Goal: Information Seeking & Learning: Learn about a topic

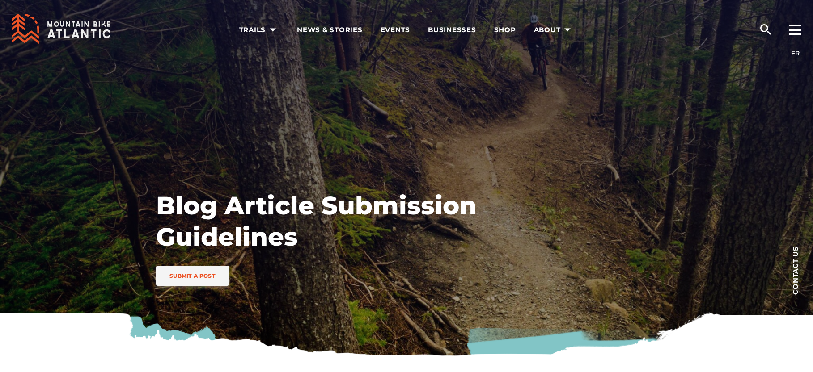
click at [69, 29] on icon at bounding box center [61, 29] width 99 height 30
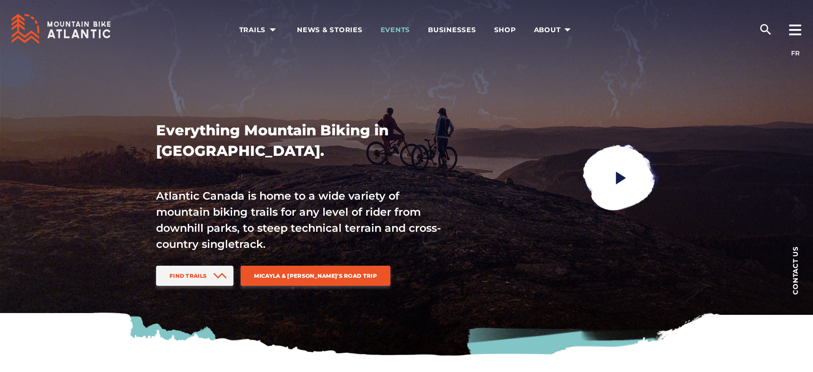
click at [403, 33] on span "Events" at bounding box center [395, 29] width 30 height 9
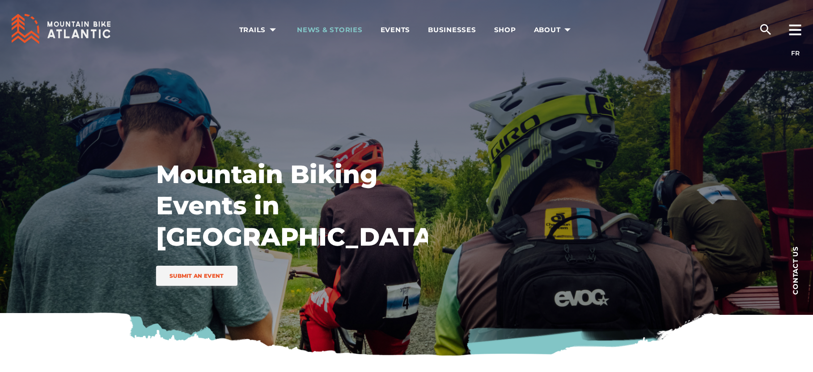
click at [352, 33] on span "News & Stories" at bounding box center [330, 29] width 66 height 9
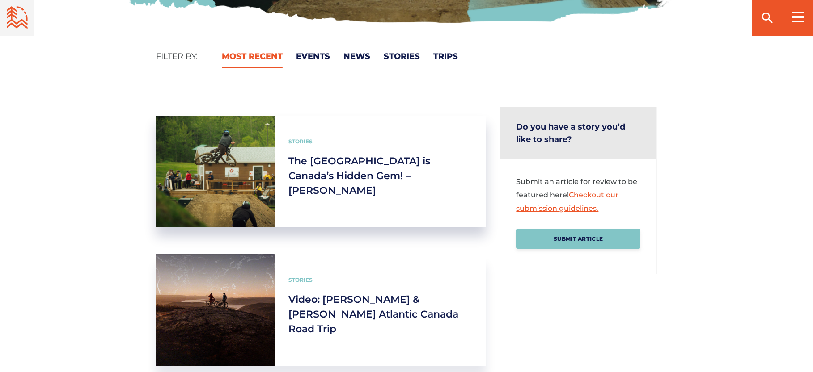
scroll to position [331, 0]
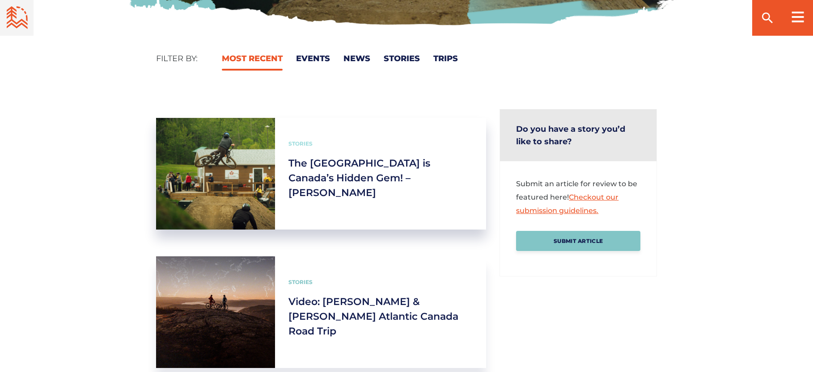
click at [308, 144] on link "Stories" at bounding box center [300, 143] width 24 height 7
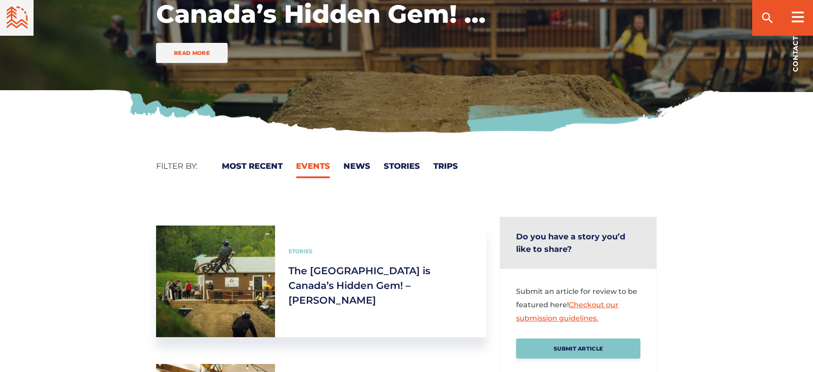
scroll to position [340, 0]
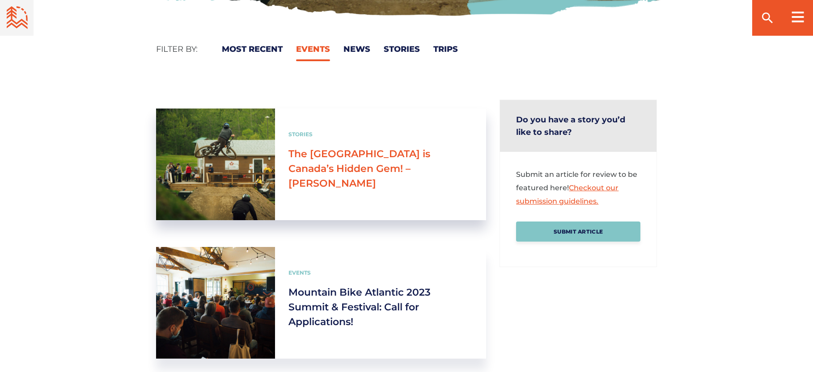
click at [330, 157] on link "The [GEOGRAPHIC_DATA] is Canada’s Hidden Gem! – [PERSON_NAME]" at bounding box center [359, 169] width 142 height 42
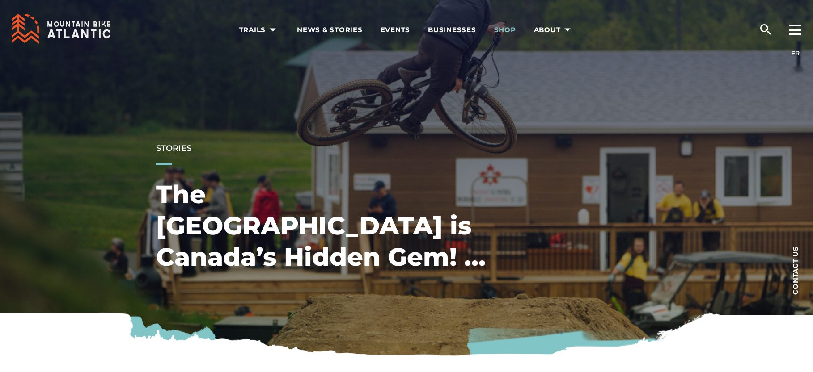
click at [502, 26] on span "Shop" at bounding box center [505, 29] width 22 height 9
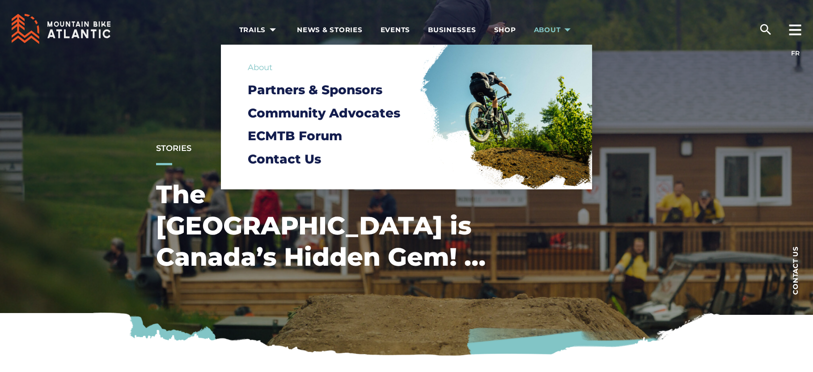
click at [537, 26] on span "About" at bounding box center [554, 29] width 40 height 9
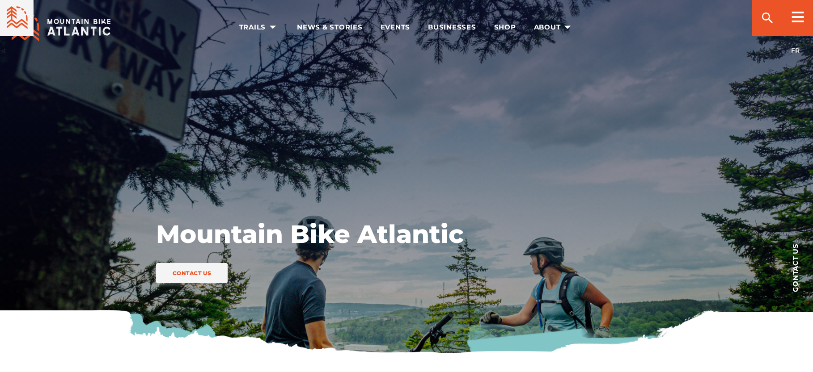
scroll to position [2, 0]
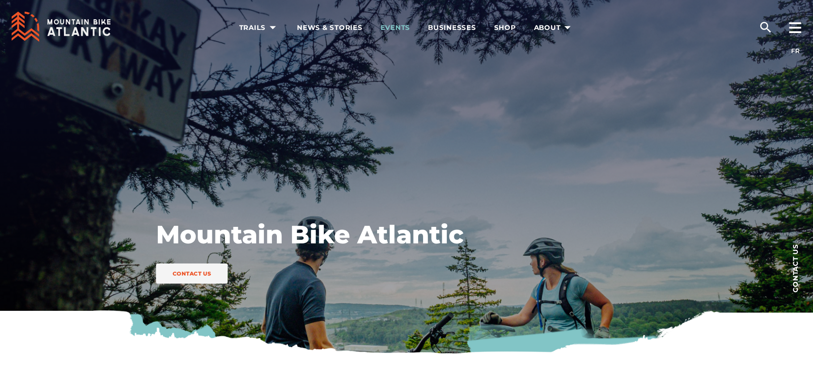
click at [396, 25] on span "Events" at bounding box center [395, 27] width 30 height 9
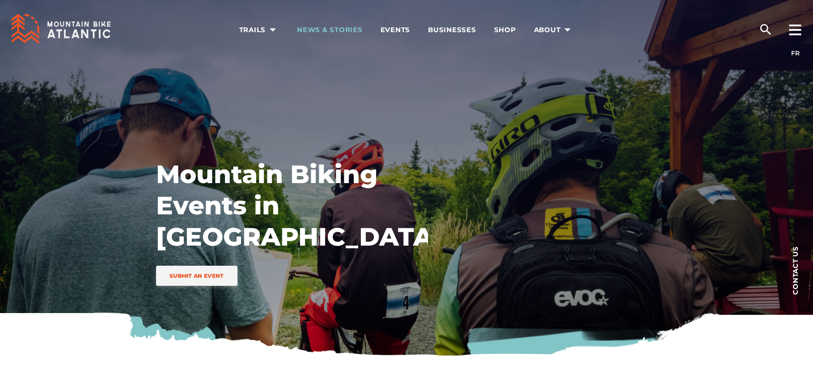
click at [350, 25] on span "News & Stories" at bounding box center [330, 29] width 66 height 9
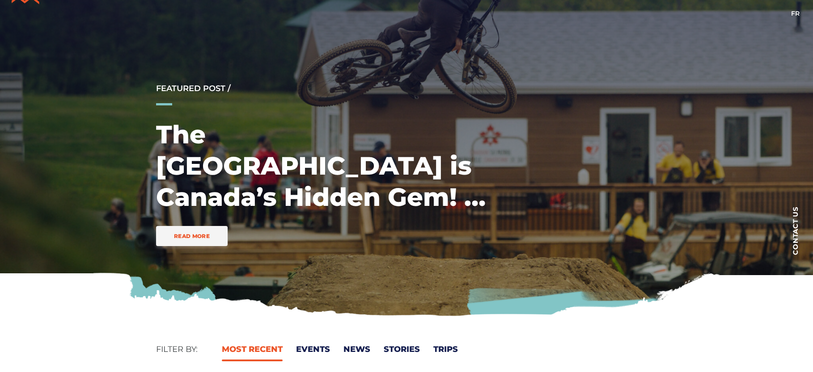
scroll to position [70, 0]
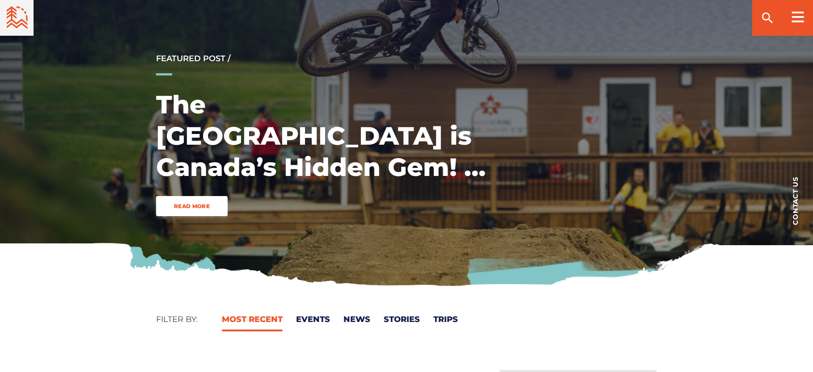
click at [173, 204] on link "Read More" at bounding box center [192, 206] width 72 height 20
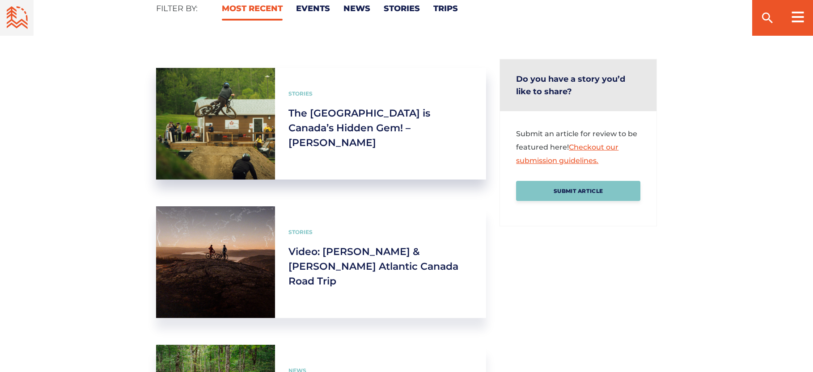
scroll to position [401, 0]
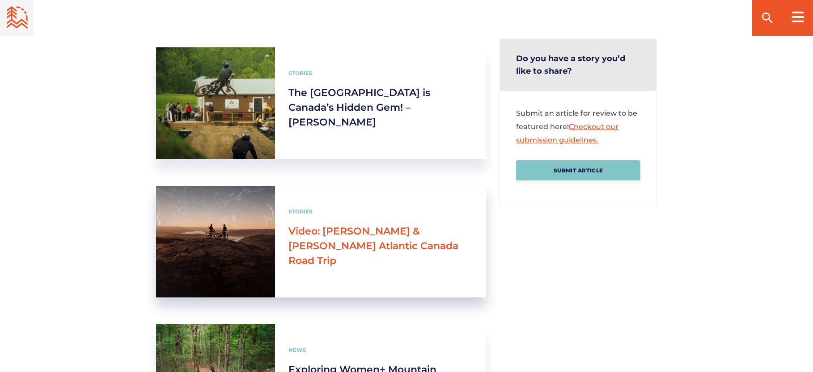
click at [332, 232] on link "Video: [PERSON_NAME] & [PERSON_NAME] Atlantic Canada Road Trip" at bounding box center [373, 246] width 170 height 42
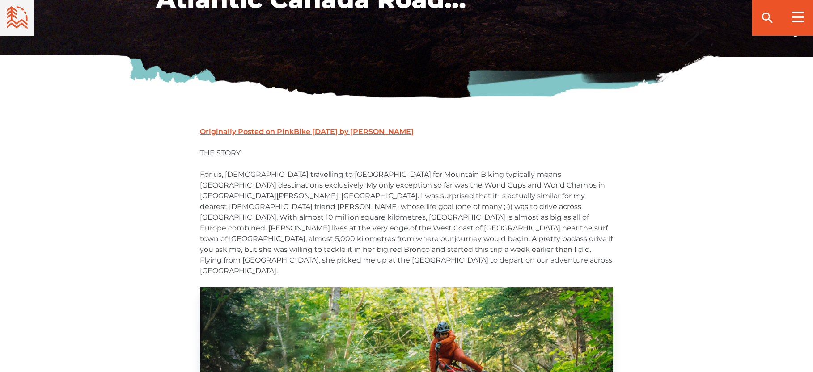
scroll to position [382, 0]
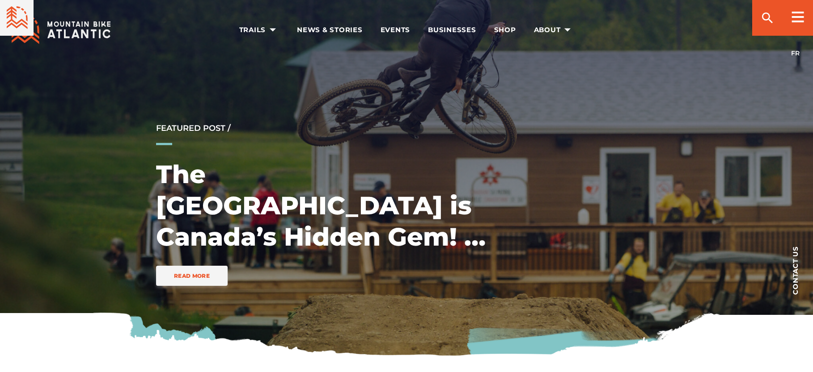
scroll to position [401, 0]
